Goal: Check status: Check status

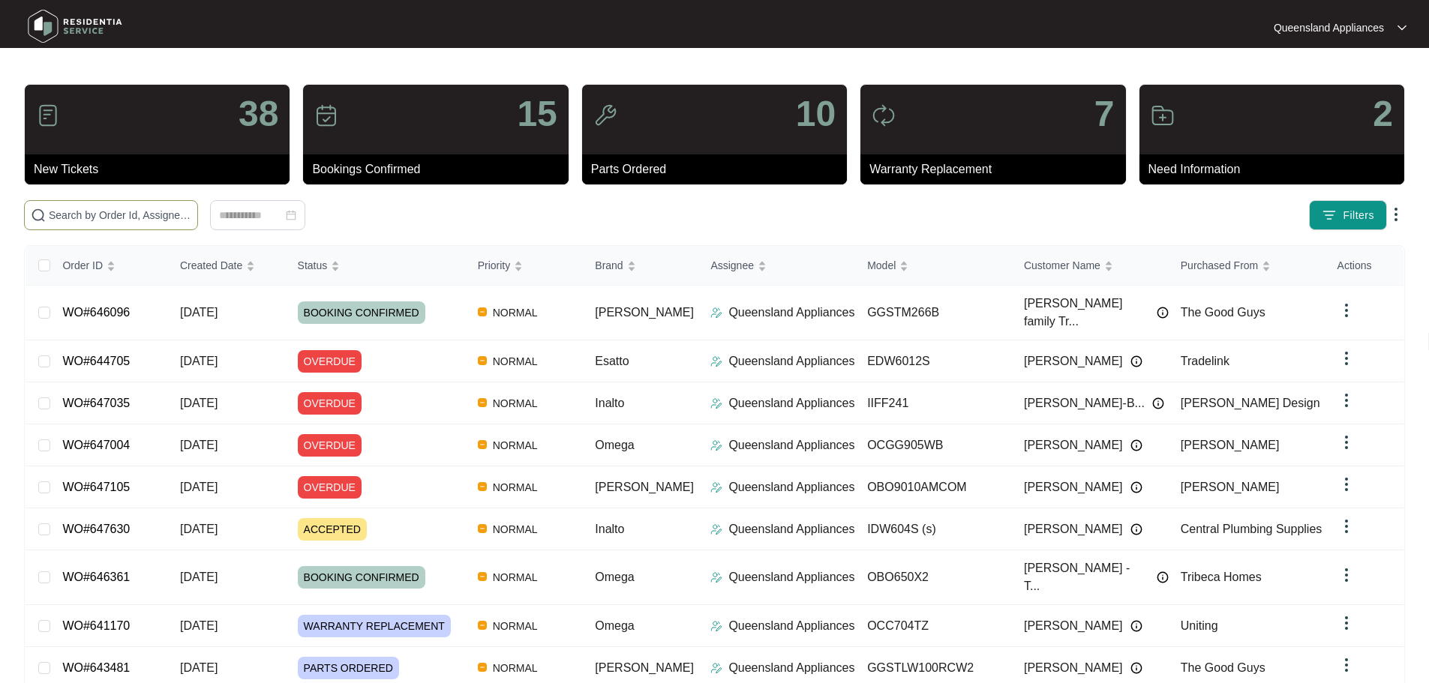
click at [173, 212] on input "text" at bounding box center [120, 215] width 143 height 17
paste input "647630"
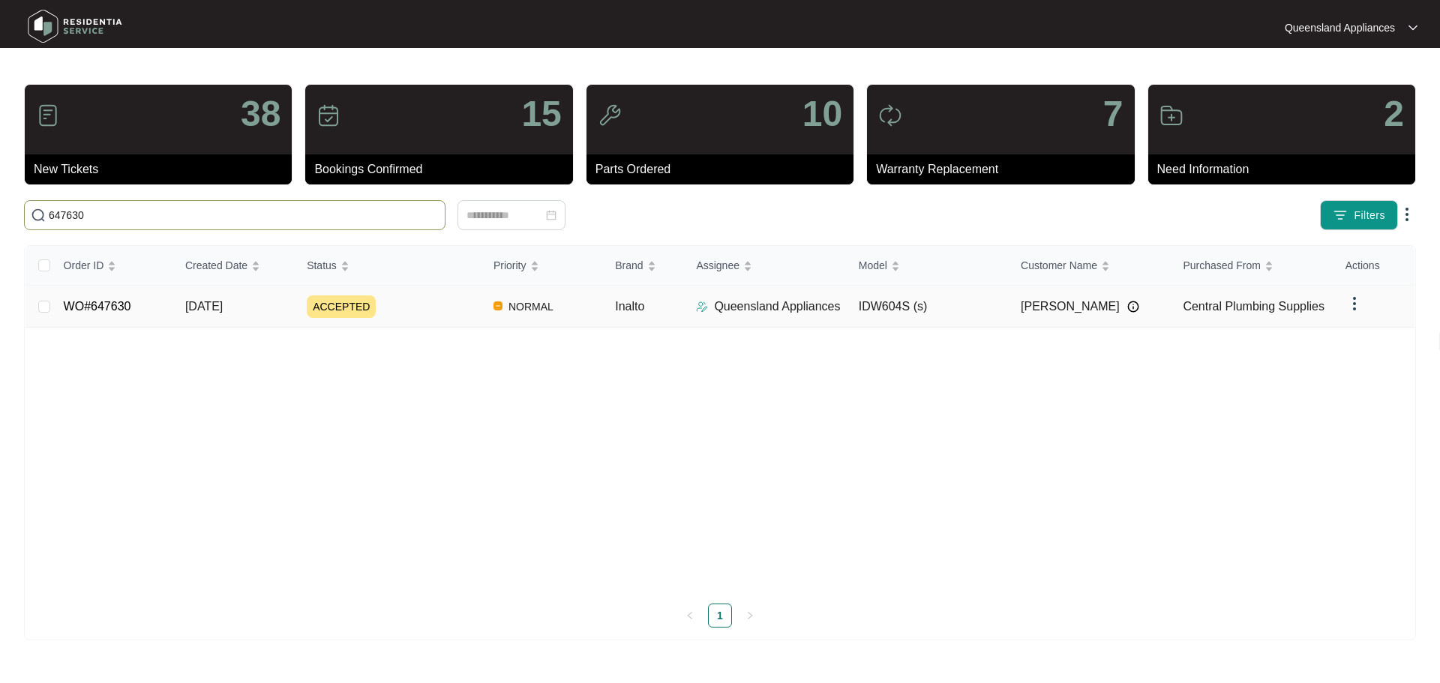
type input "647630"
click at [89, 310] on link "WO#647630" at bounding box center [98, 306] width 68 height 13
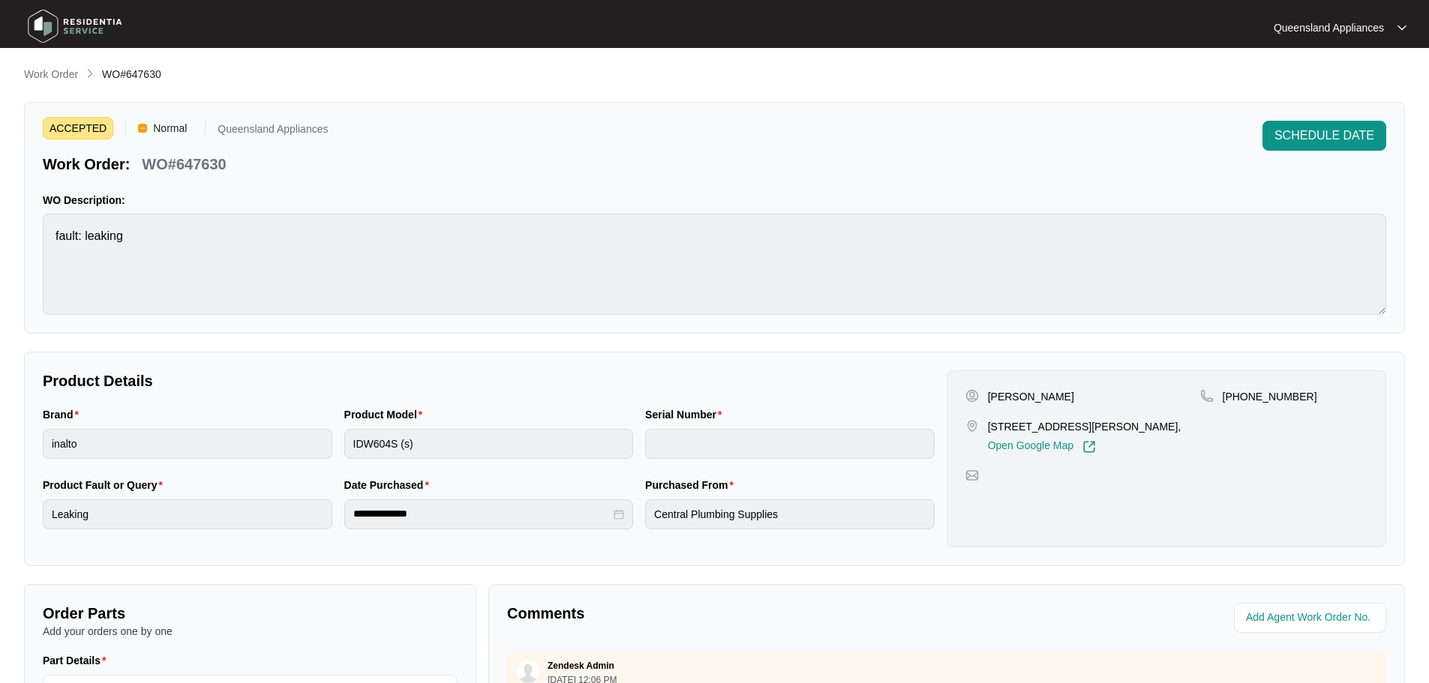
scroll to position [75, 0]
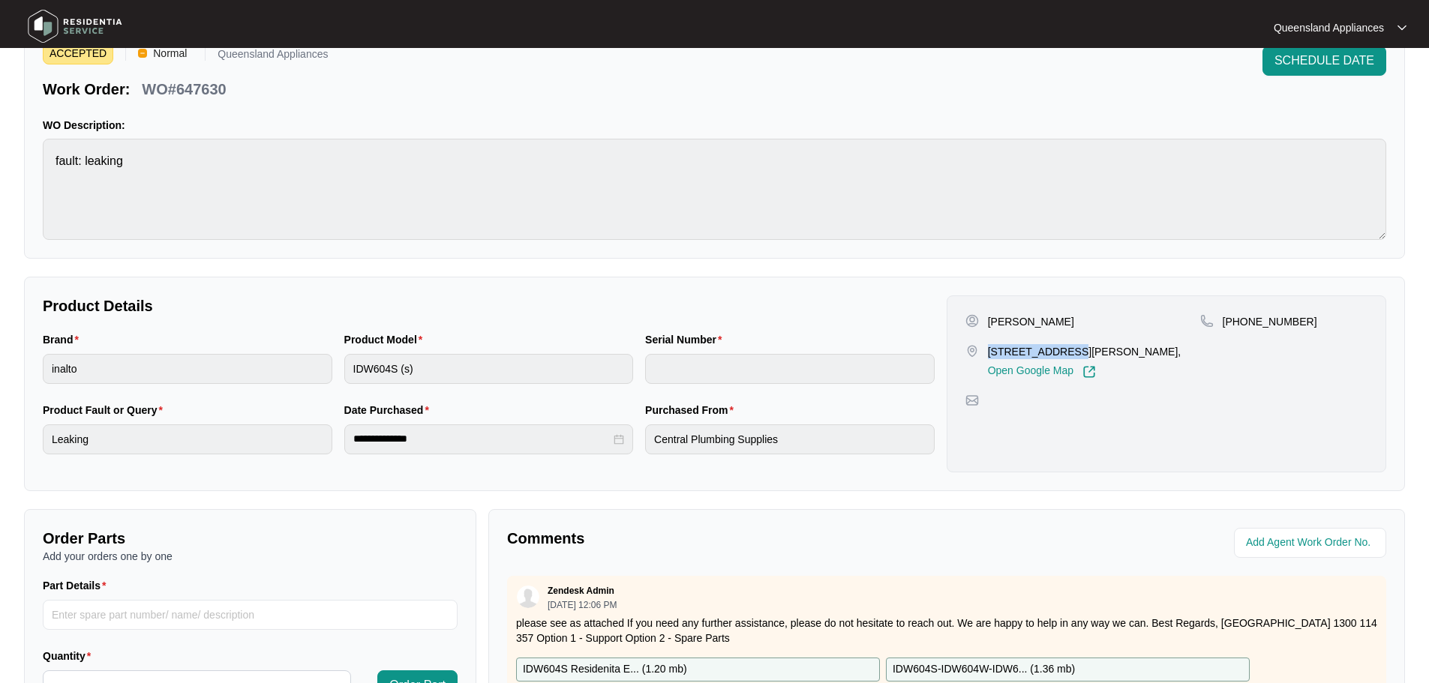
drag, startPoint x: 985, startPoint y: 350, endPoint x: 1059, endPoint y: 350, distance: 74.3
click at [1059, 350] on div "[STREET_ADDRESS][PERSON_NAME], Open Google Map" at bounding box center [1082, 361] width 235 height 35
copy p "2/ 46 [PERSON_NAME]"
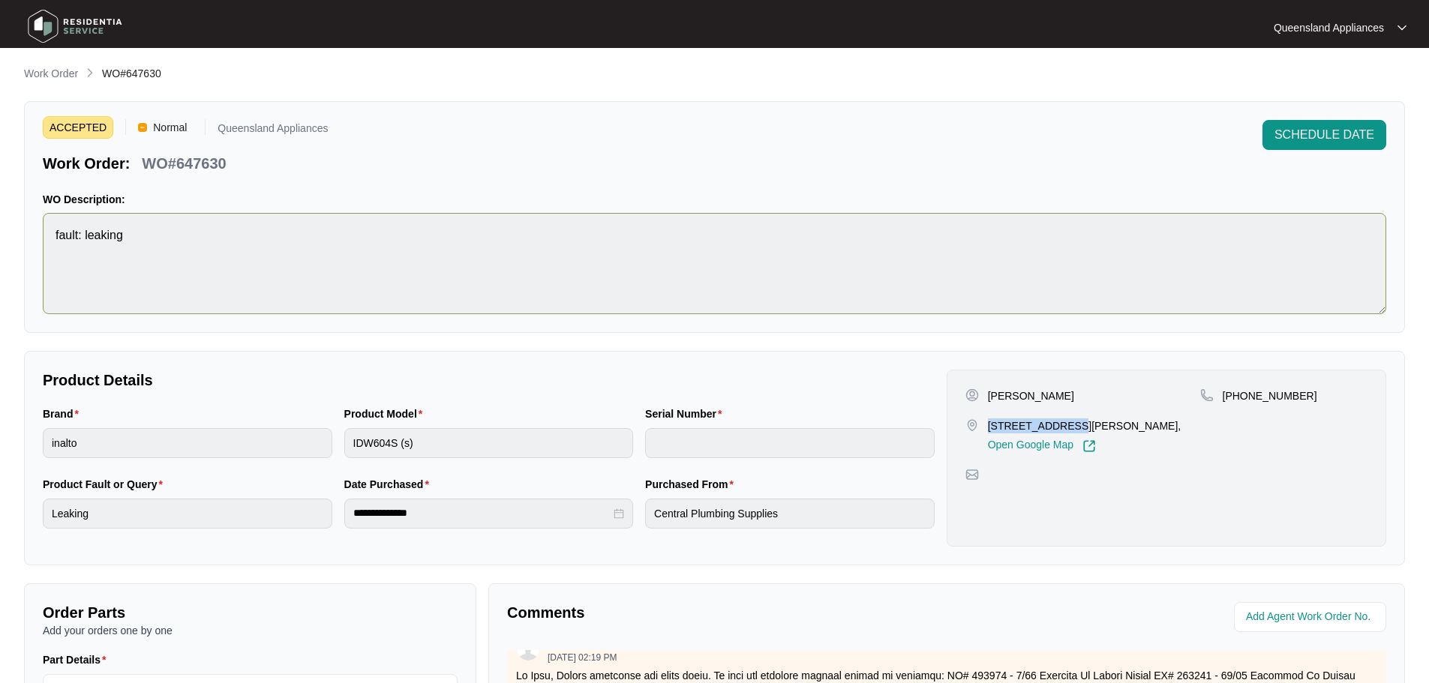
scroll to position [0, 0]
click at [59, 74] on p "Work Order" at bounding box center [51, 74] width 54 height 15
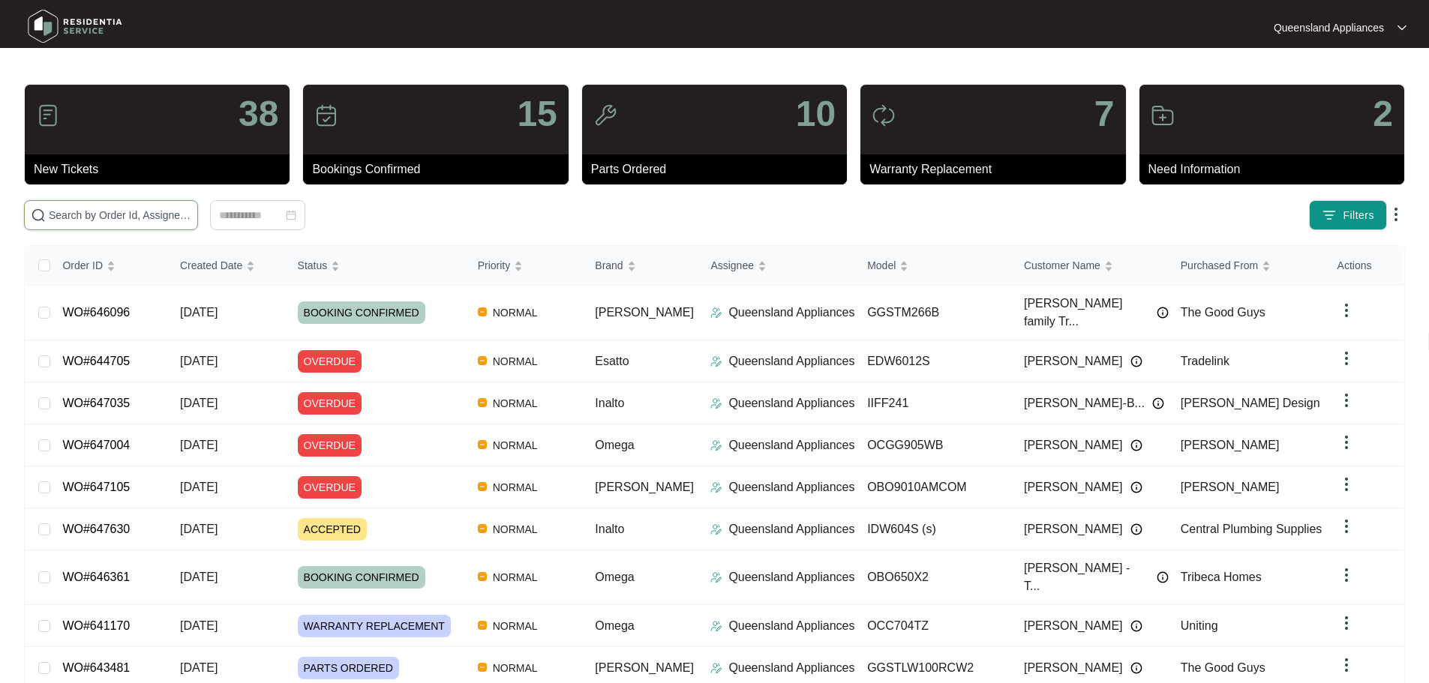
click at [191, 209] on input "text" at bounding box center [120, 215] width 143 height 17
paste input "646159"
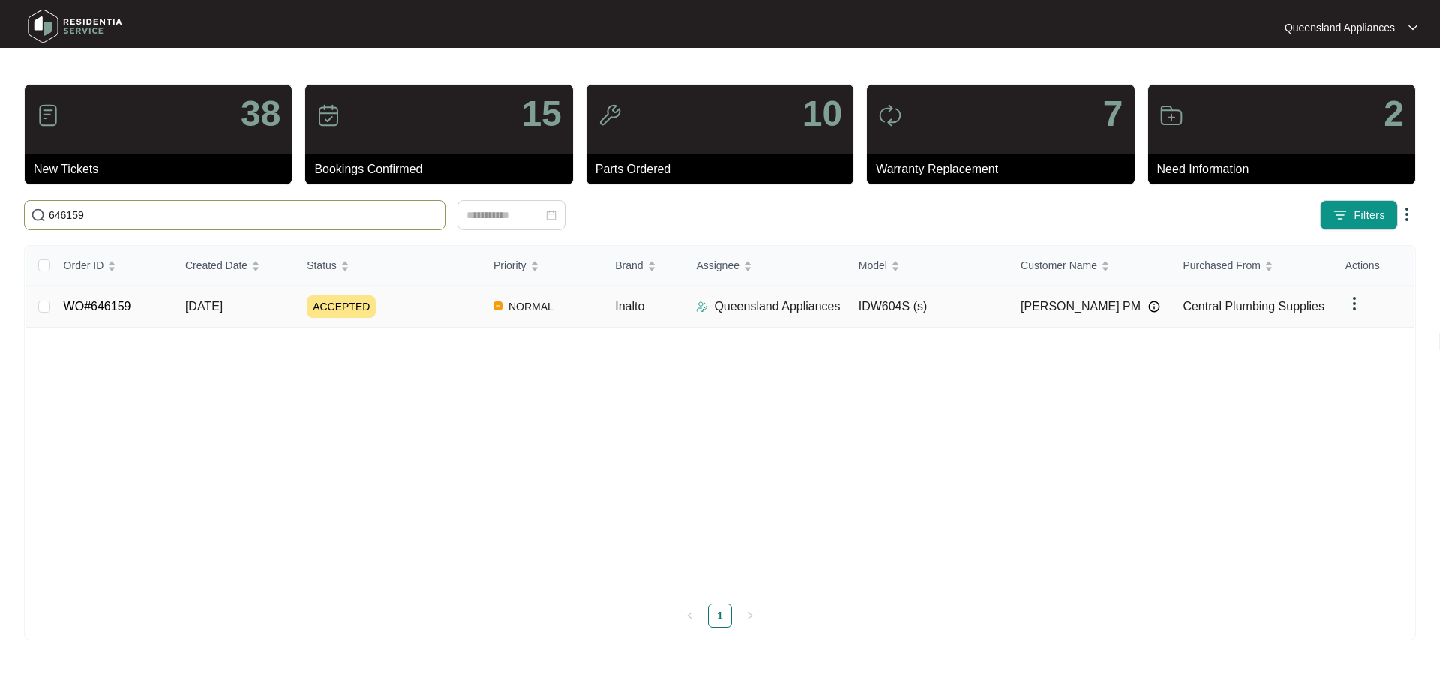
type input "646159"
click at [86, 312] on link "WO#646159" at bounding box center [98, 306] width 68 height 13
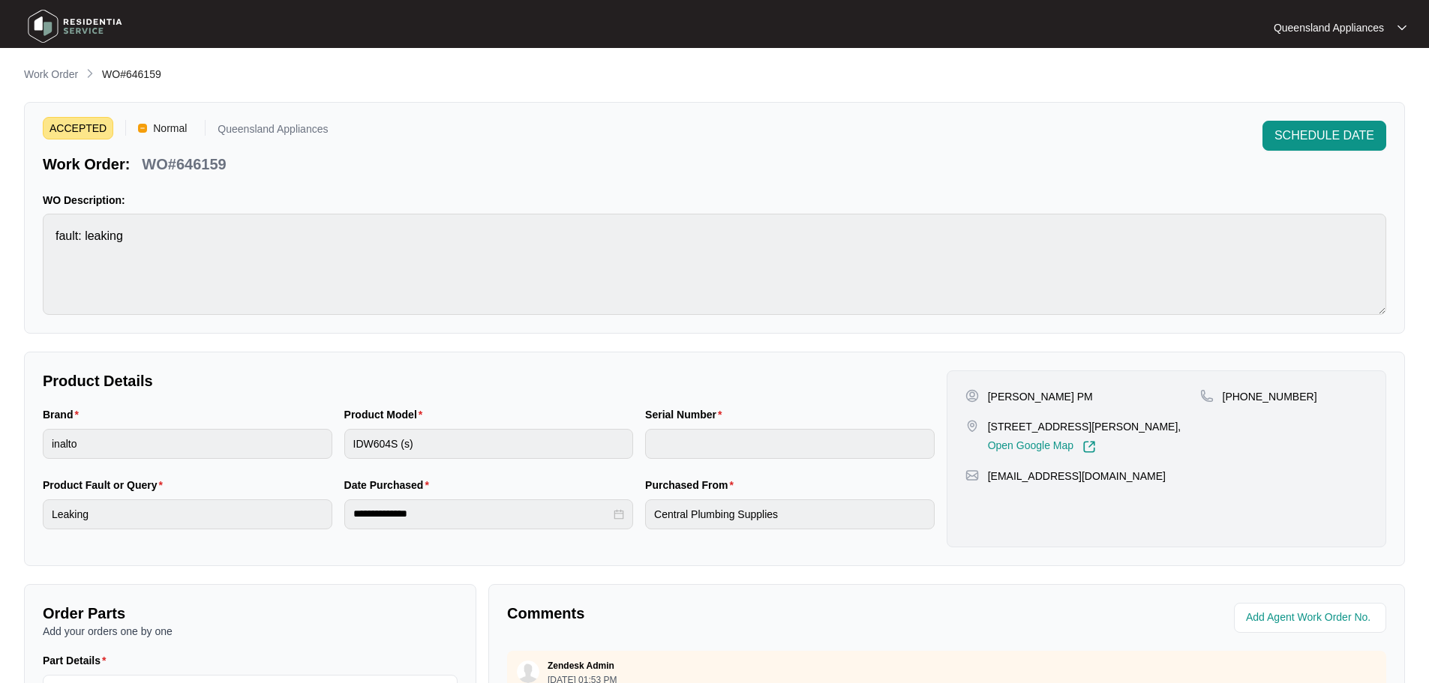
click at [206, 161] on p "WO#646159" at bounding box center [184, 164] width 84 height 21
copy p "646159"
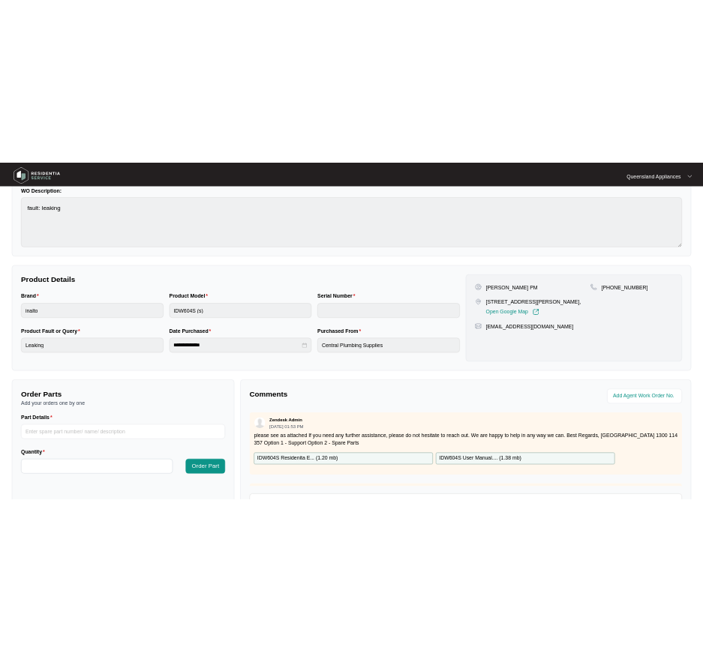
scroll to position [87, 0]
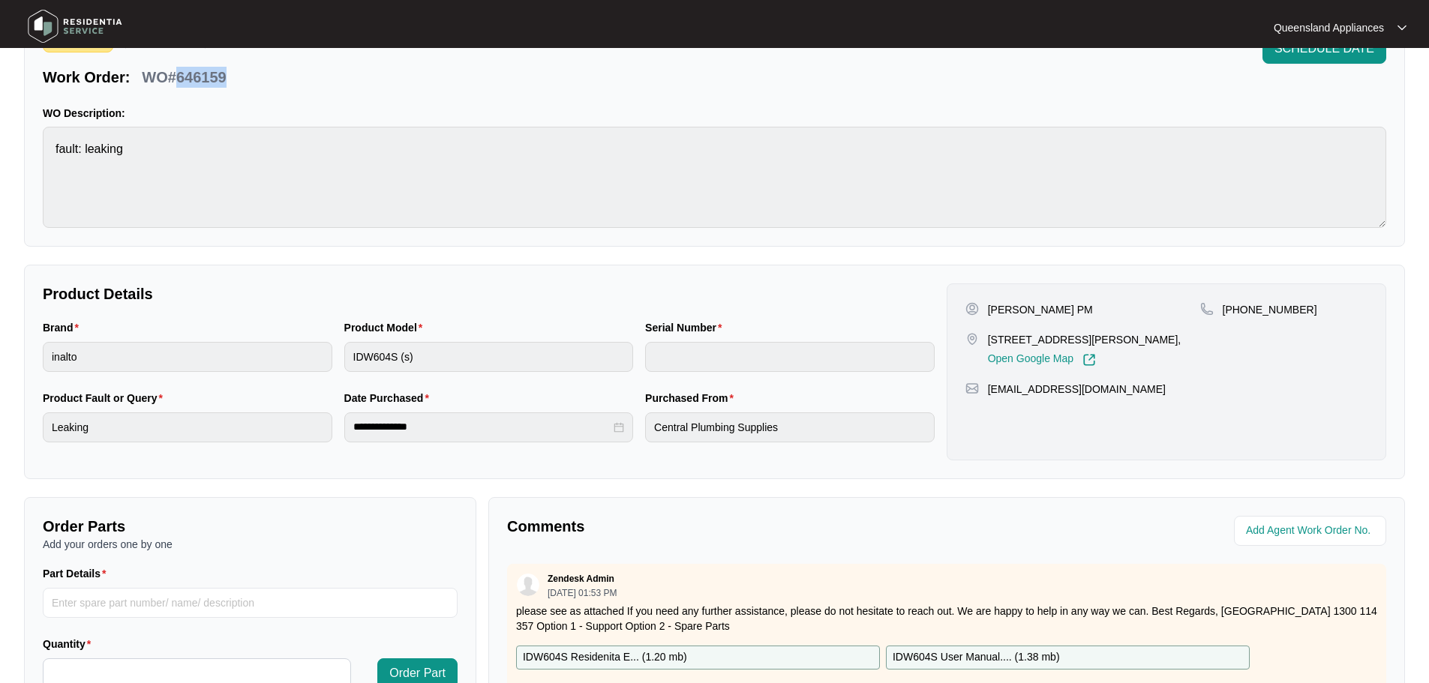
click at [203, 74] on p "WO#646159" at bounding box center [184, 77] width 84 height 21
copy p "646159"
drag, startPoint x: 990, startPoint y: 339, endPoint x: 1073, endPoint y: 337, distance: 83.3
click at [1073, 337] on p "[STREET_ADDRESS][PERSON_NAME]," at bounding box center [1085, 339] width 194 height 15
copy p "02/46 [PERSON_NAME] St"
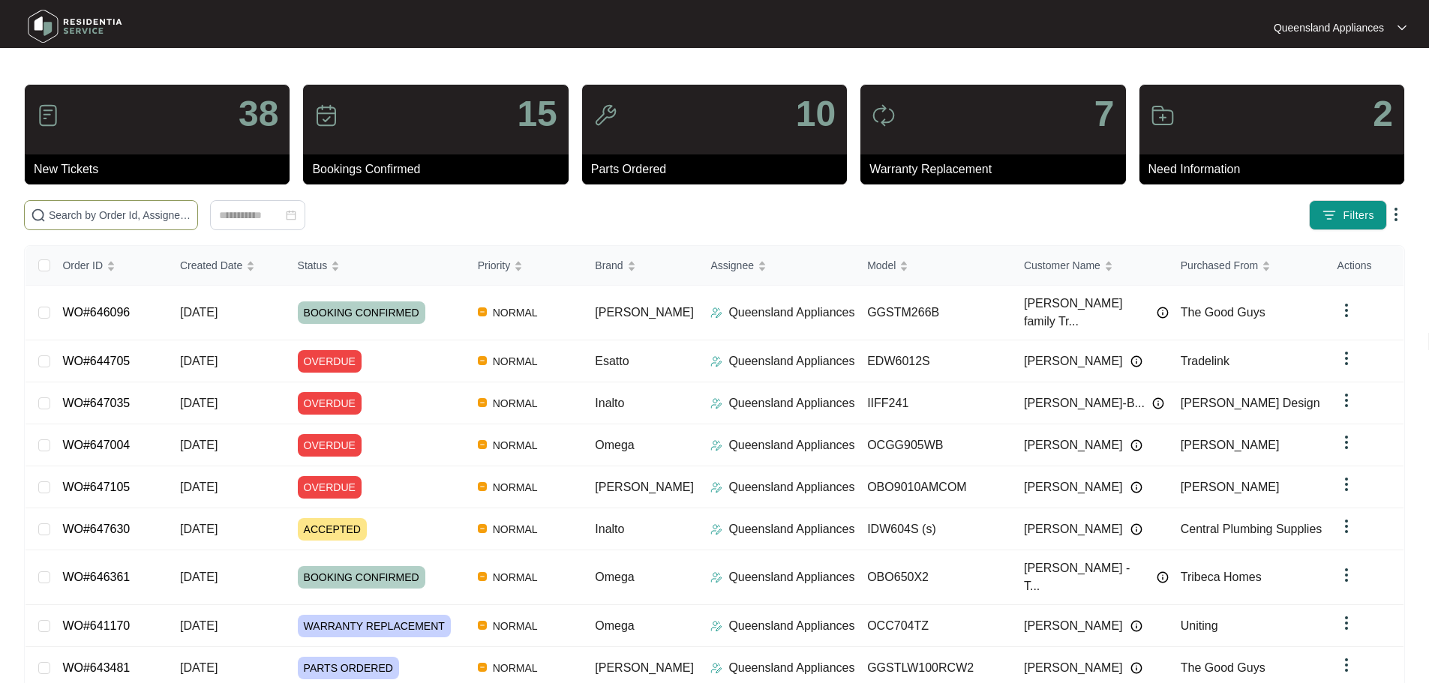
click at [188, 216] on input "text" at bounding box center [120, 215] width 143 height 17
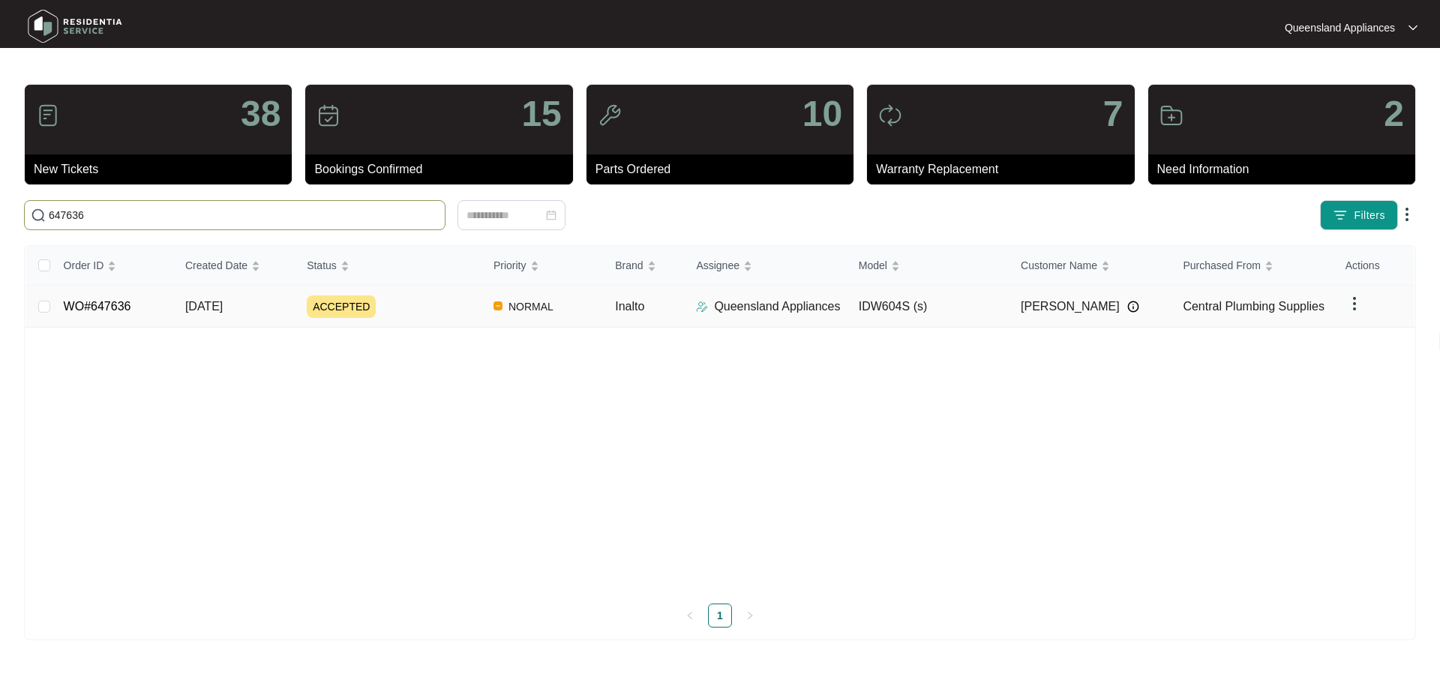
type input "647636"
click at [107, 305] on link "WO#647636" at bounding box center [98, 306] width 68 height 13
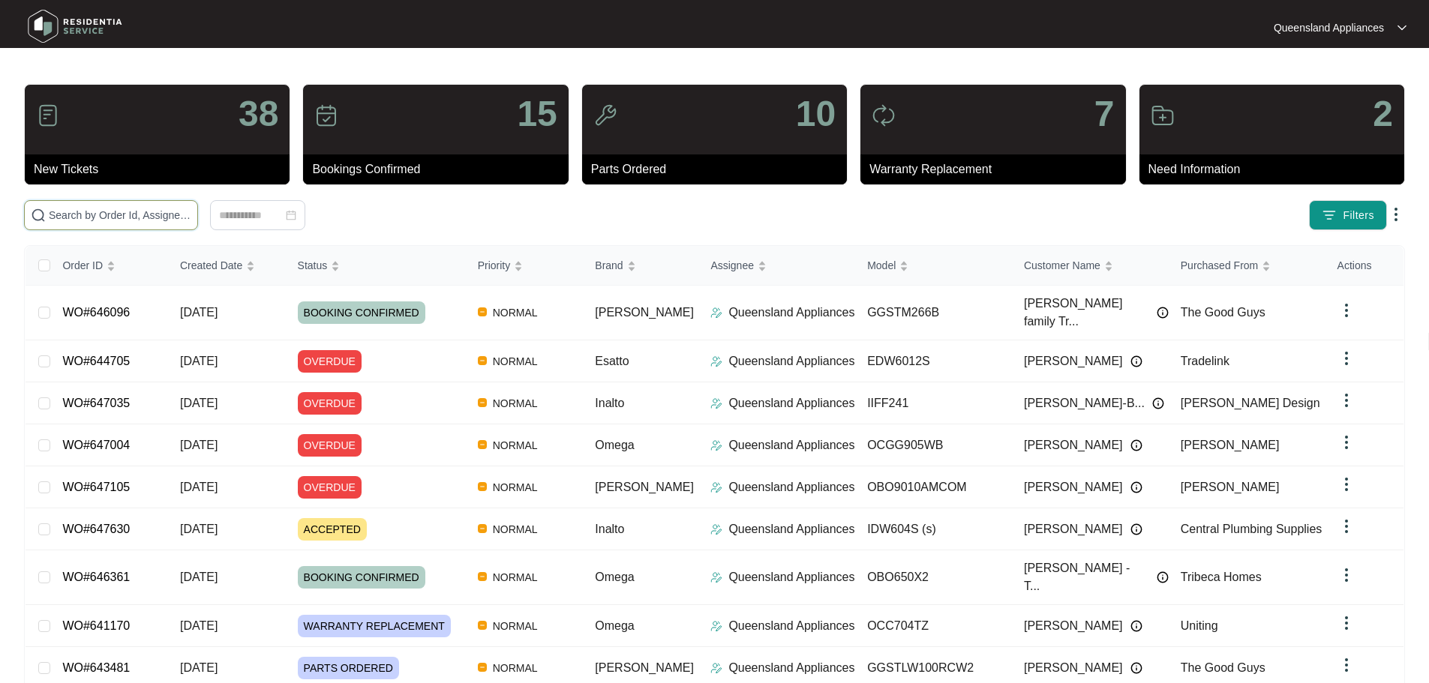
click at [191, 209] on input "text" at bounding box center [120, 215] width 143 height 17
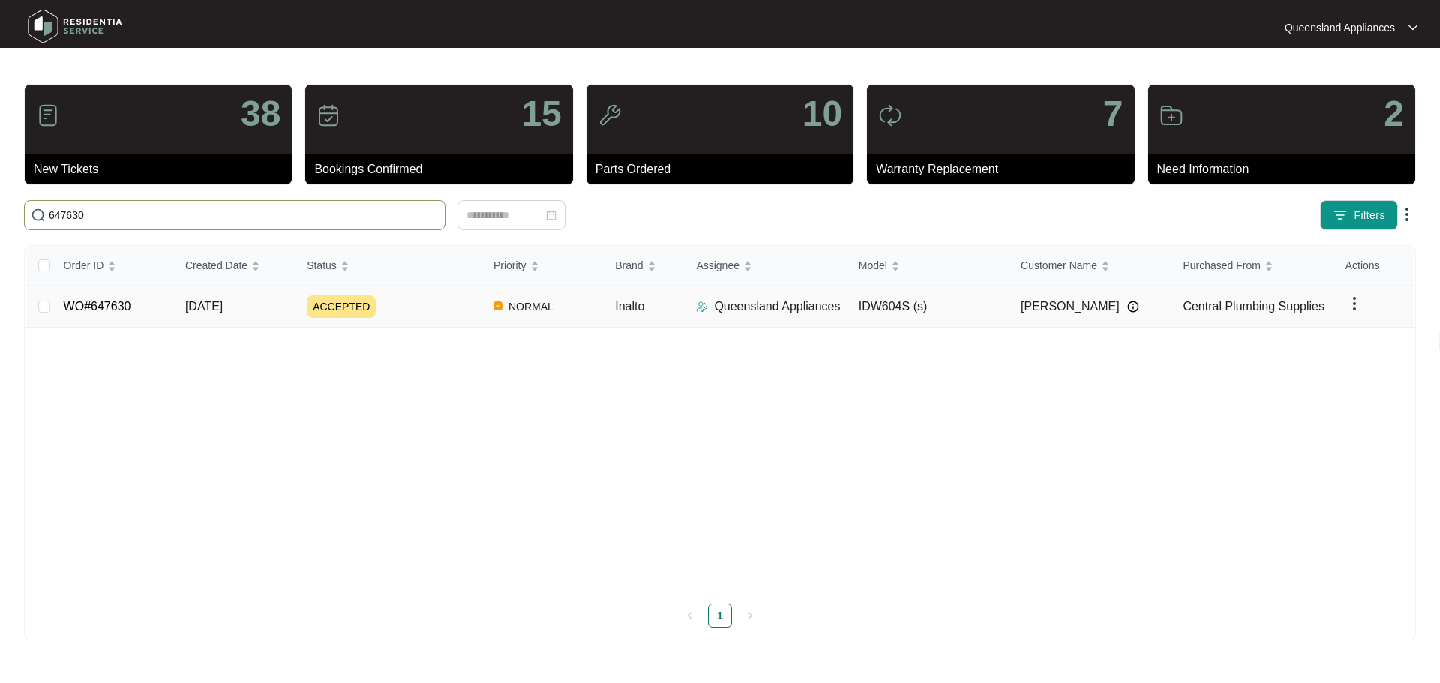
type input "647630"
click at [106, 314] on td "WO#647630" at bounding box center [113, 307] width 122 height 42
